Goal: Task Accomplishment & Management: Complete application form

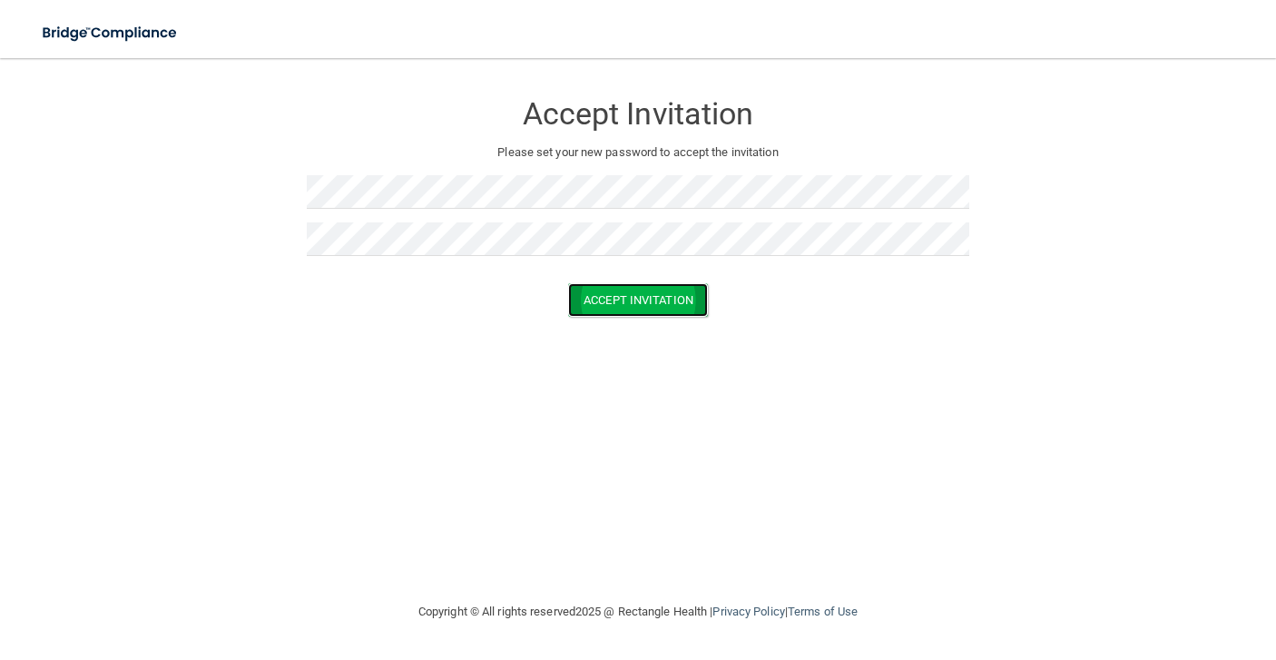
click at [635, 284] on button "Accept Invitation" at bounding box center [638, 300] width 140 height 34
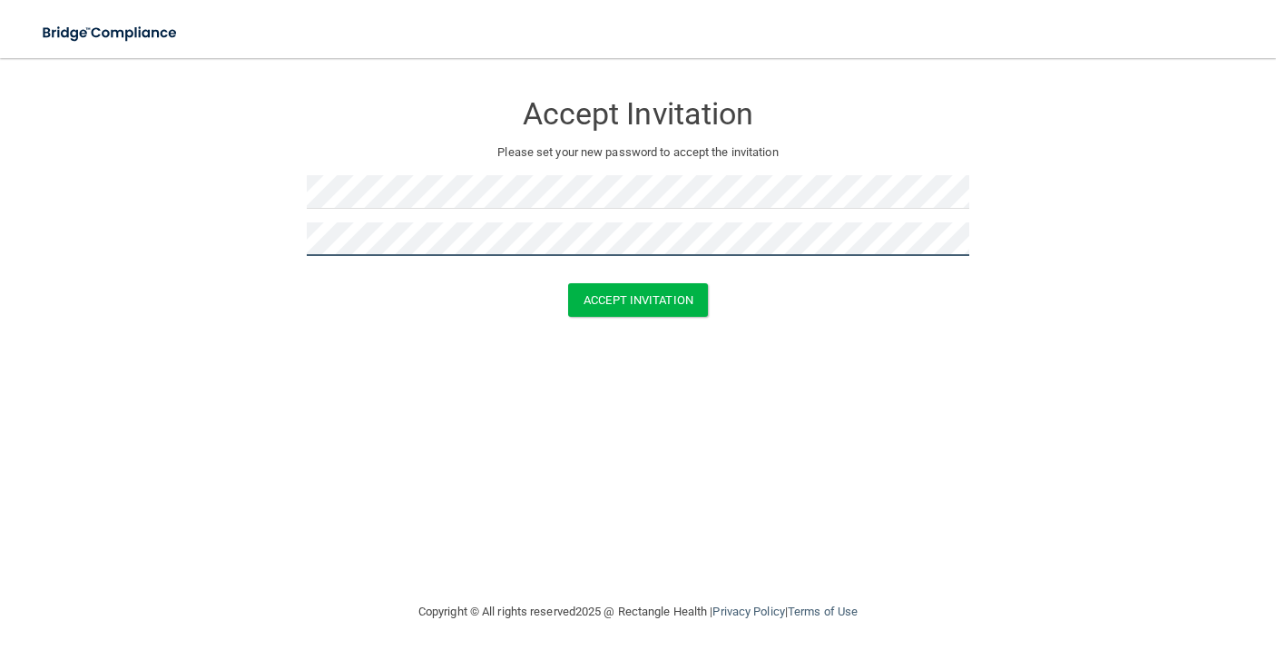
click at [568, 283] on button "Accept Invitation" at bounding box center [638, 300] width 140 height 34
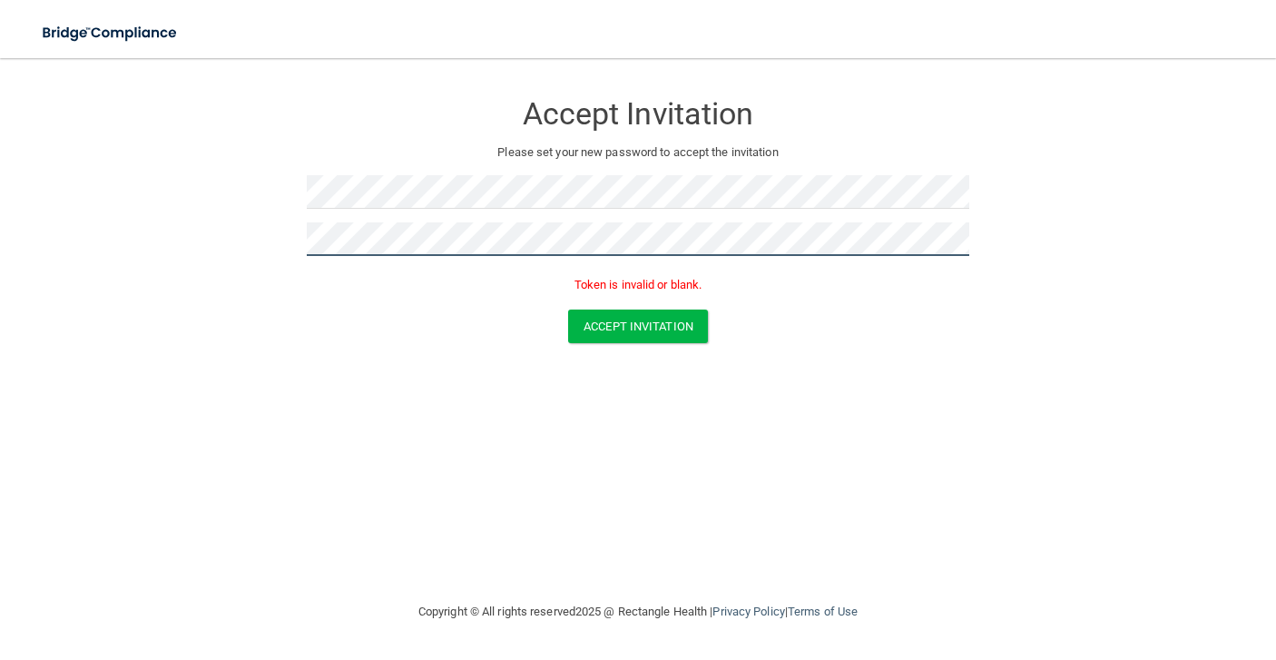
click at [568, 309] on button "Accept Invitation" at bounding box center [638, 326] width 140 height 34
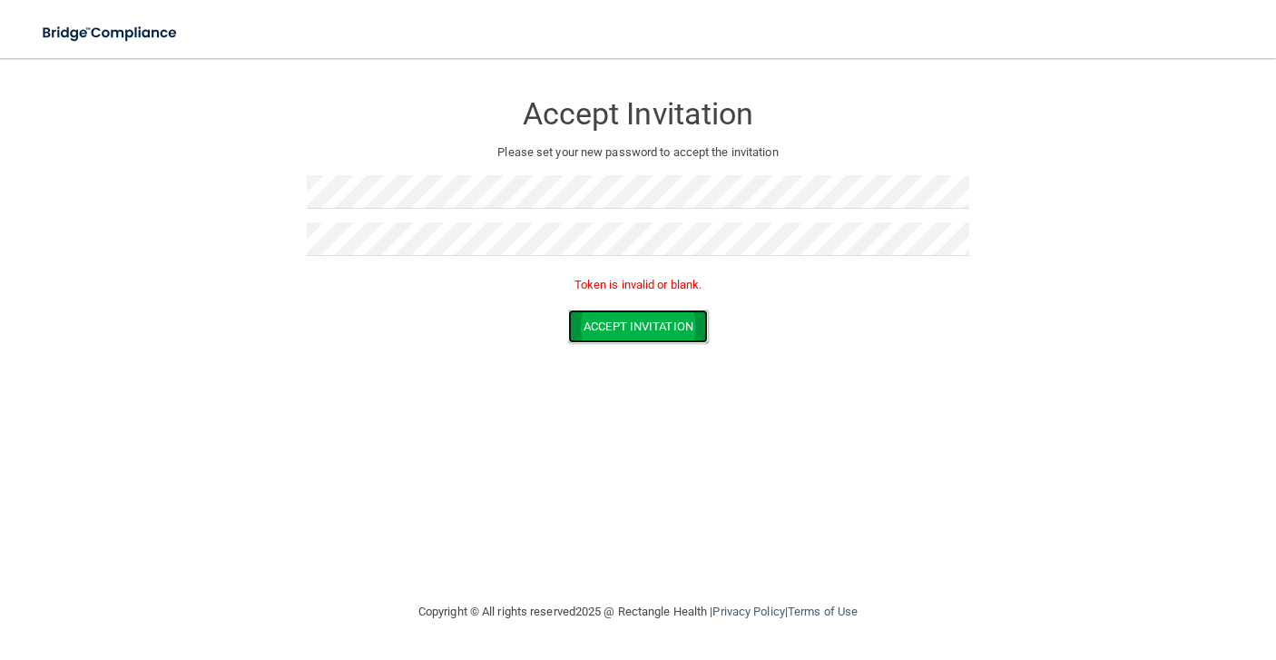
click at [637, 326] on button "Accept Invitation" at bounding box center [638, 326] width 140 height 34
click at [603, 299] on button "Accept Invitation" at bounding box center [638, 300] width 140 height 34
